Goal: Complete application form

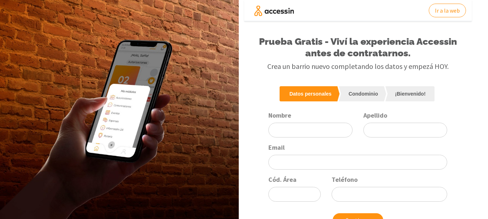
click at [375, 91] on link "Condominio" at bounding box center [361, 93] width 45 height 15
click at [289, 95] on link "Datos personales" at bounding box center [309, 93] width 58 height 15
click at [311, 126] on input "Nombre" at bounding box center [310, 130] width 84 height 15
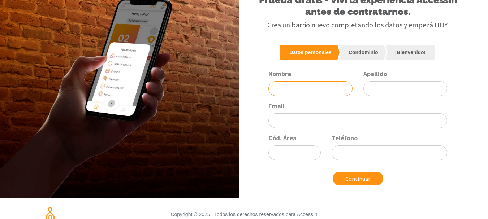
scroll to position [50, 0]
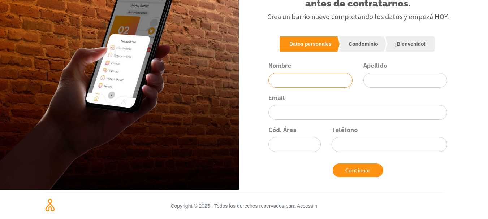
click at [300, 82] on input "Nombre" at bounding box center [310, 80] width 84 height 15
click at [305, 80] on input "Nombre" at bounding box center [310, 80] width 84 height 15
type input "b"
type input "[PERSON_NAME]"
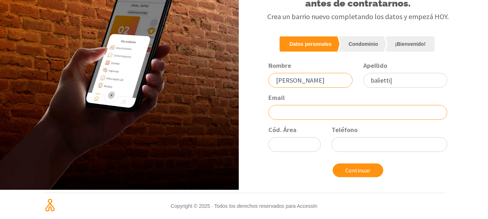
type input "balietti"
type input "[EMAIL_ADDRESS][DOMAIN_NAME]"
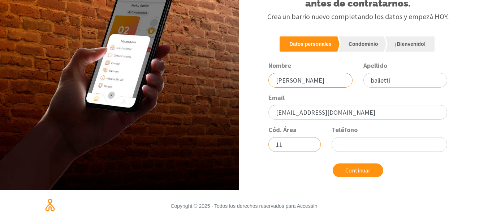
type input "11"
type input "24887604"
click at [333, 164] on button "Continuar" at bounding box center [358, 171] width 51 height 14
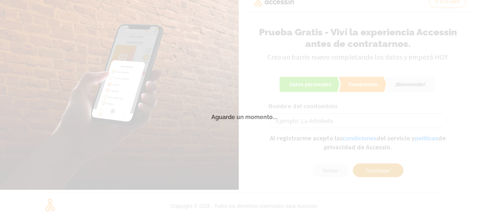
scroll to position [9, 0]
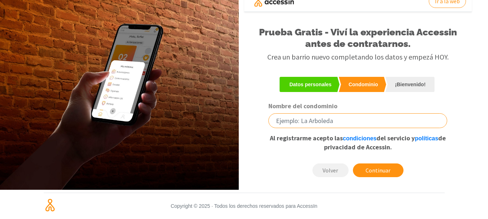
drag, startPoint x: 313, startPoint y: 110, endPoint x: 316, endPoint y: 116, distance: 6.5
click at [313, 111] on div "Nombre del condominio" at bounding box center [357, 115] width 179 height 26
click at [317, 117] on input "Nombre del condominio" at bounding box center [357, 120] width 179 height 15
type input "Consorcio San [PERSON_NAME]"
click at [393, 163] on div "Volver Continuar" at bounding box center [357, 168] width 179 height 20
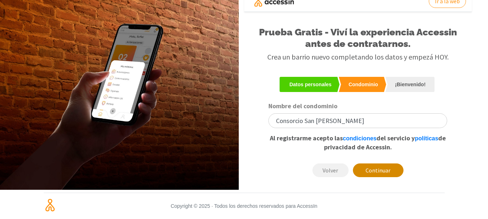
drag, startPoint x: 392, startPoint y: 164, endPoint x: 364, endPoint y: 166, distance: 27.6
click at [391, 165] on button "Continuar" at bounding box center [378, 171] width 51 height 14
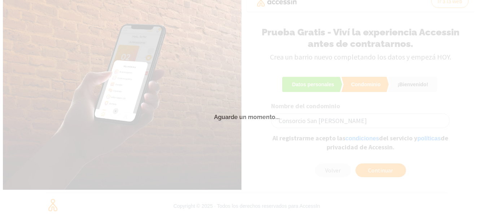
scroll to position [0, 0]
